Goal: Register for event/course

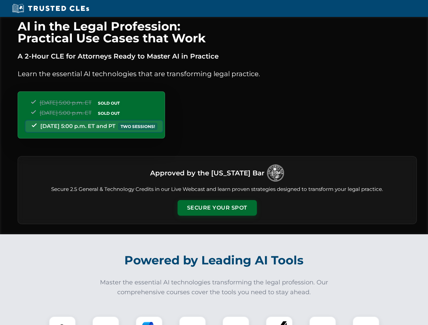
click at [217, 208] on button "Secure Your Spot" at bounding box center [216, 208] width 79 height 16
click at [62, 321] on img at bounding box center [62, 330] width 20 height 20
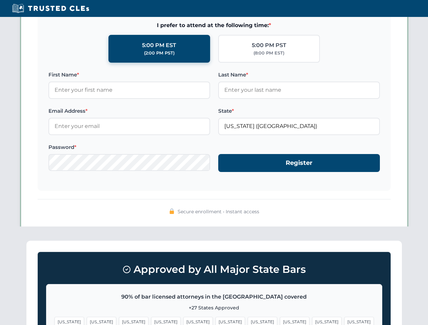
click at [247, 321] on span "[US_STATE]" at bounding box center [261, 322] width 29 height 10
click at [312, 321] on span "[US_STATE]" at bounding box center [326, 322] width 29 height 10
